Goal: Register for event/course

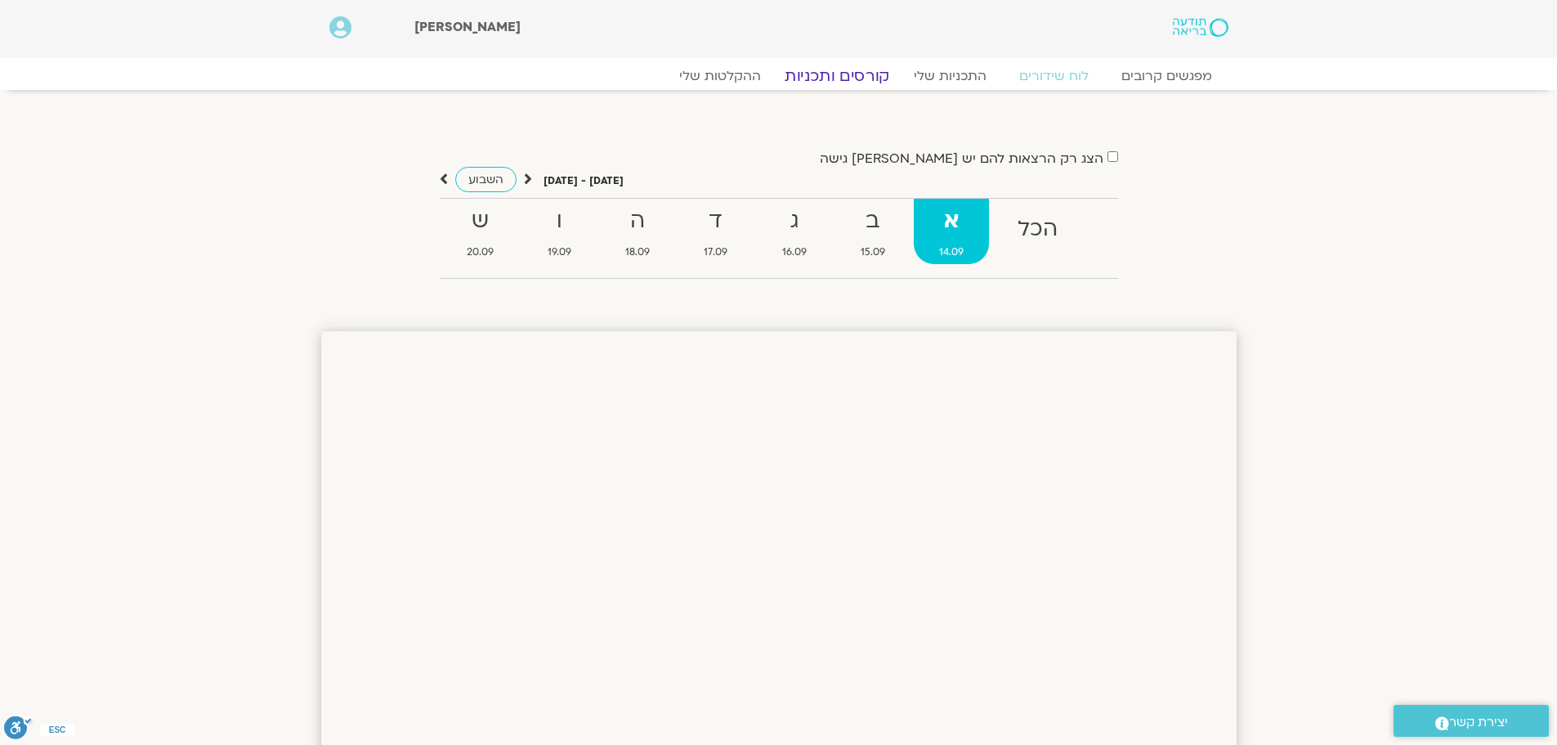
click at [838, 73] on link "קורסים ותכניות" at bounding box center [837, 76] width 144 height 20
click at [1193, 75] on link "מפגשים קרובים" at bounding box center [1166, 76] width 148 height 20
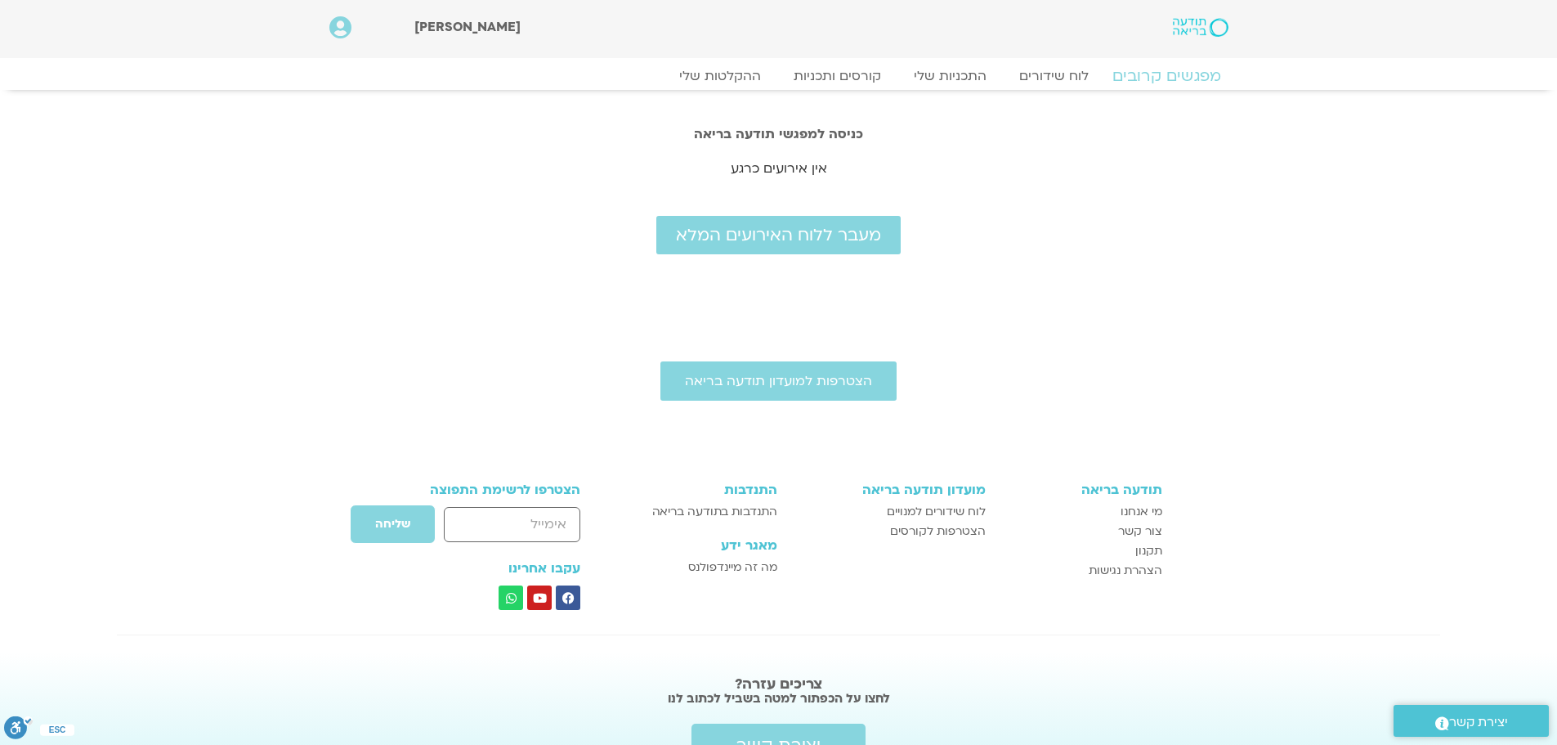
click at [1193, 75] on link "מפגשים קרובים" at bounding box center [1166, 76] width 148 height 20
click at [862, 74] on link "קורסים ותכניות" at bounding box center [837, 76] width 144 height 20
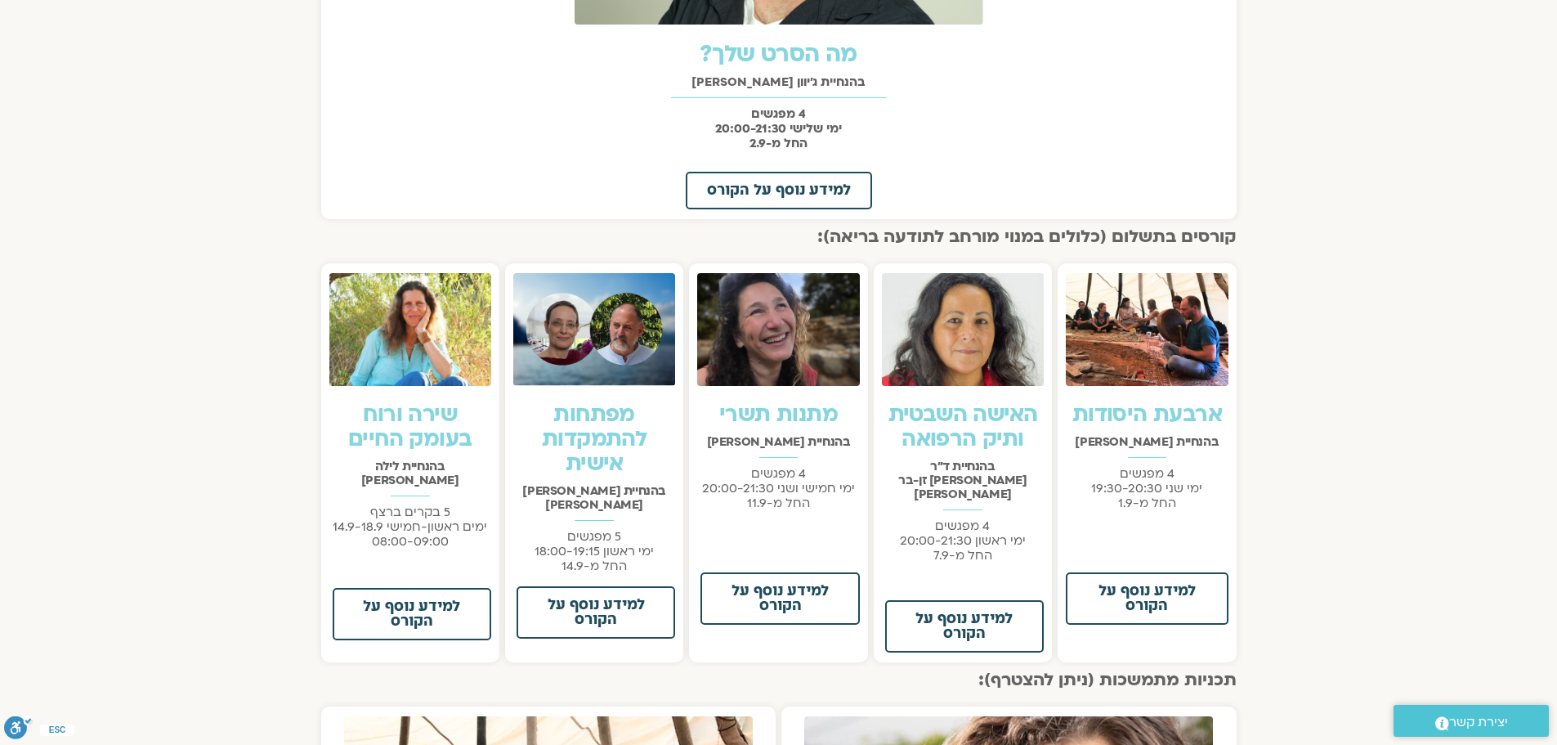
scroll to position [981, 0]
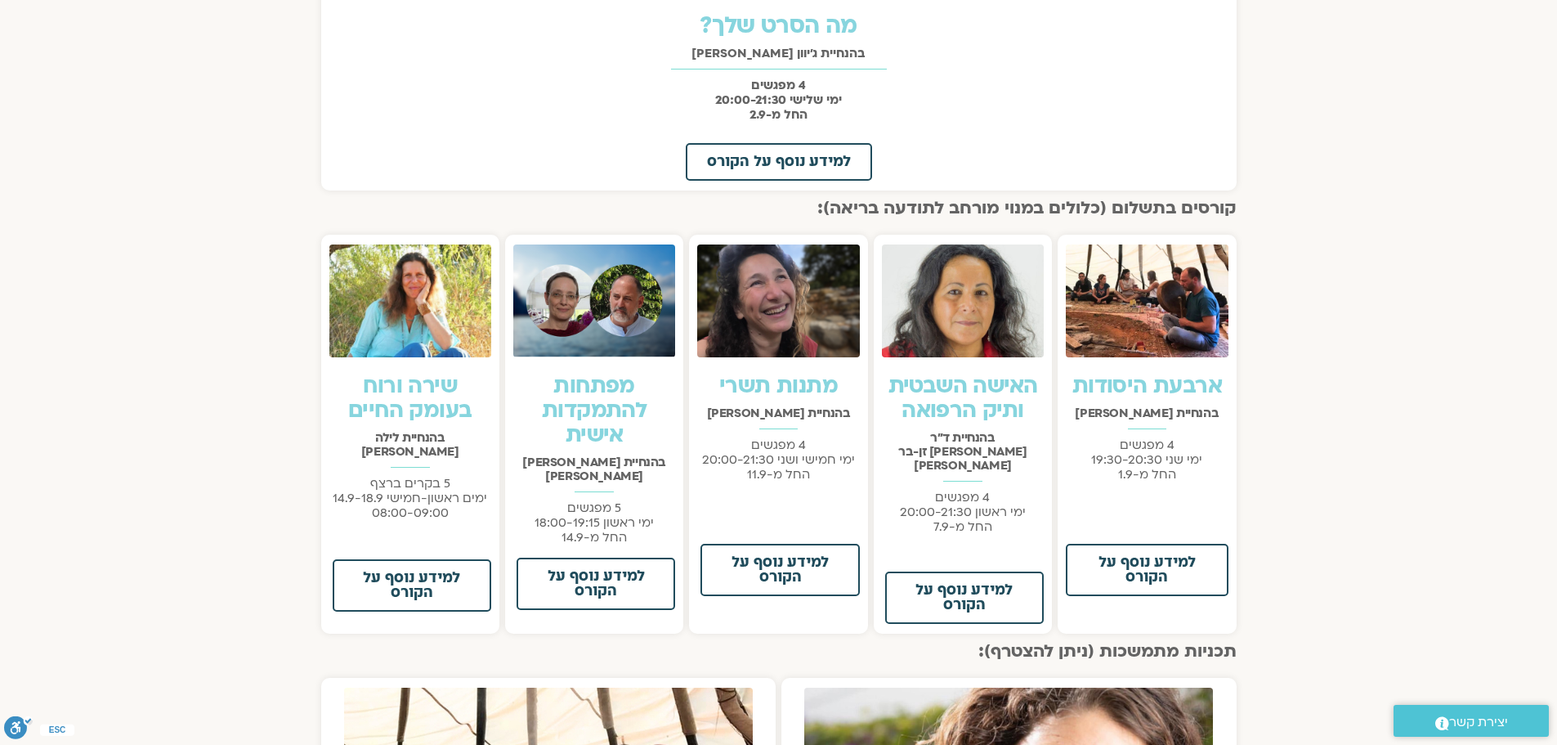
click at [602, 329] on img at bounding box center [594, 301] width 162 height 114
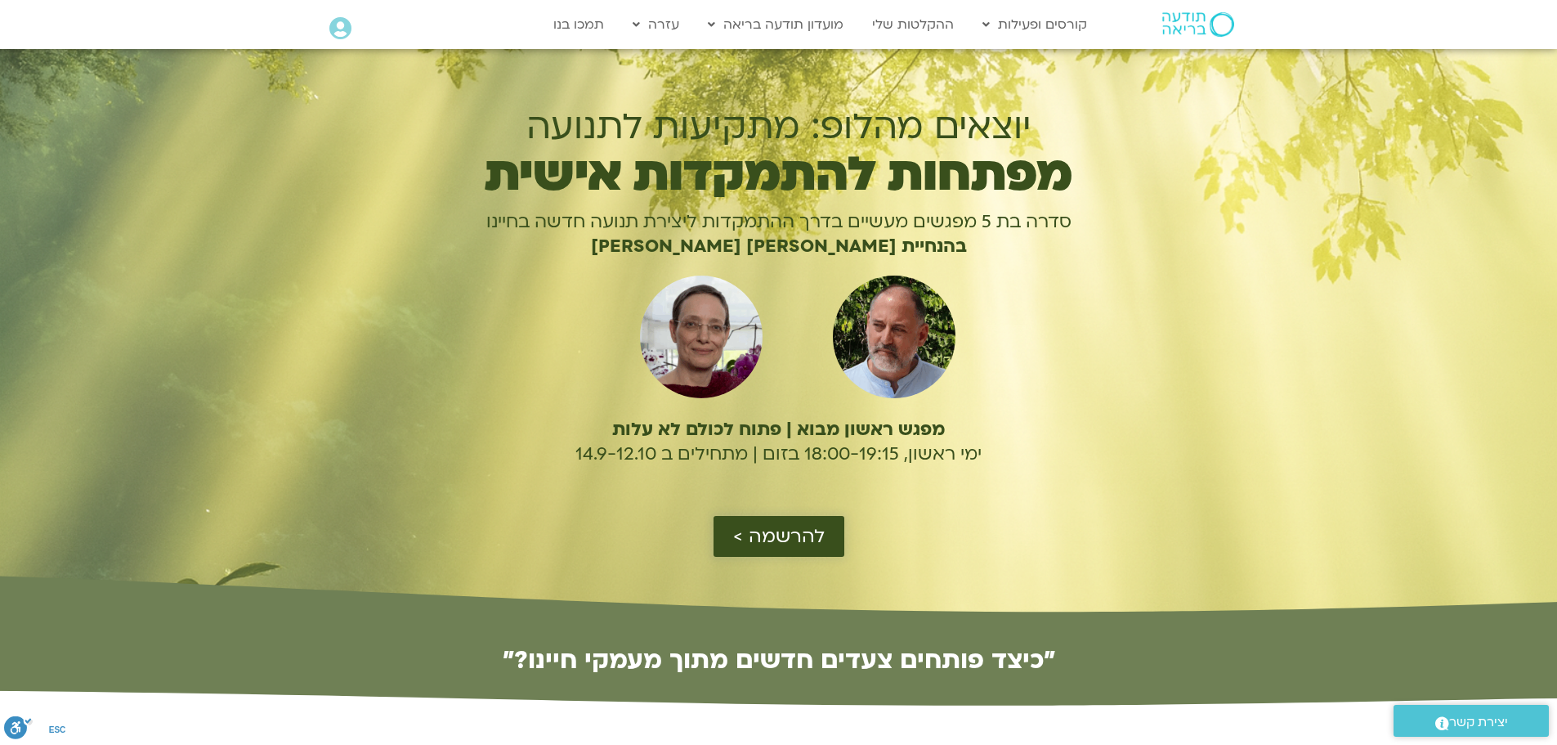
click at [804, 547] on span "להרשמה >" at bounding box center [779, 536] width 92 height 21
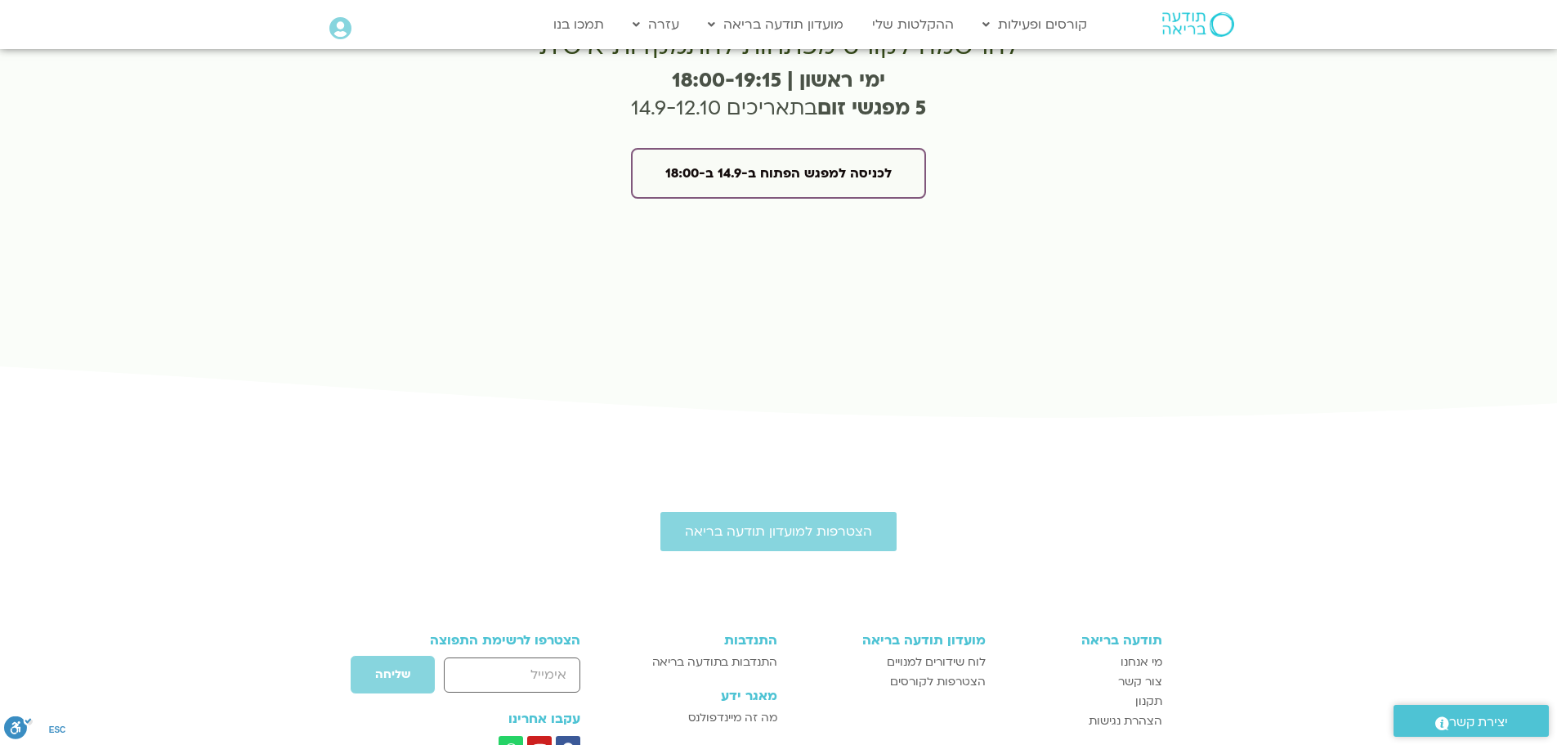
scroll to position [4172, 0]
